Goal: Find specific page/section: Find specific page/section

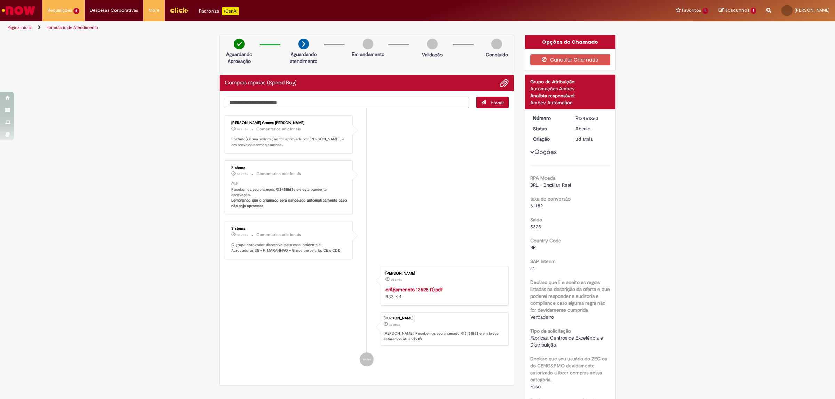
click at [508, 21] on ul "Página inicial Formulário de Atendimento" at bounding box center [278, 27] width 546 height 13
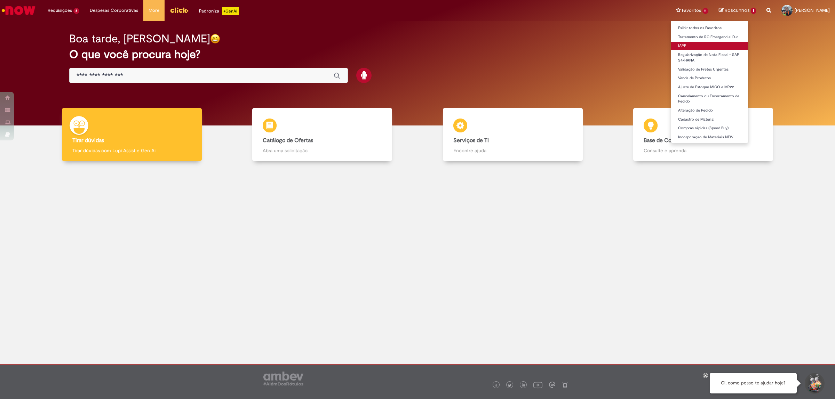
click at [671, 46] on link "IAPP" at bounding box center [709, 46] width 77 height 8
